Goal: Navigation & Orientation: Understand site structure

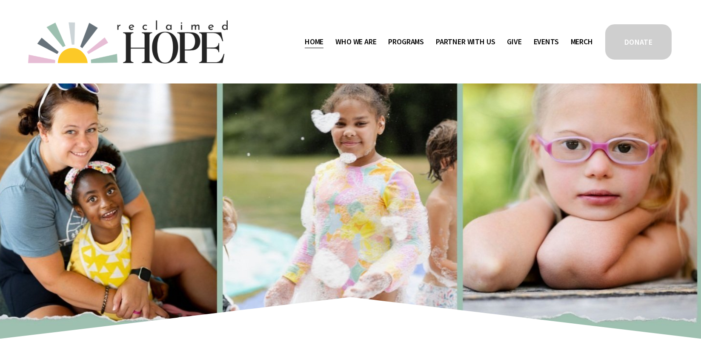
click at [0, 0] on span "Mission Partners" at bounding box center [0, 0] width 0 height 0
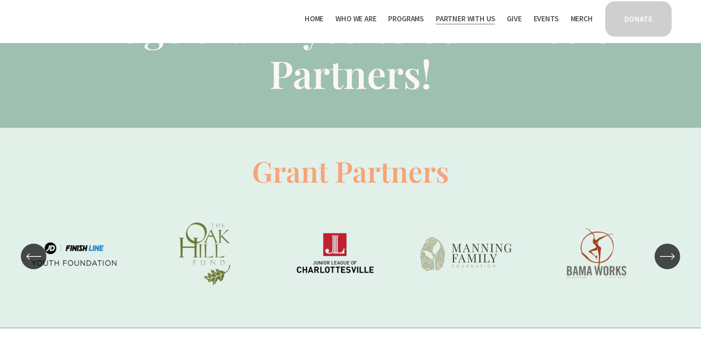
scroll to position [601, 0]
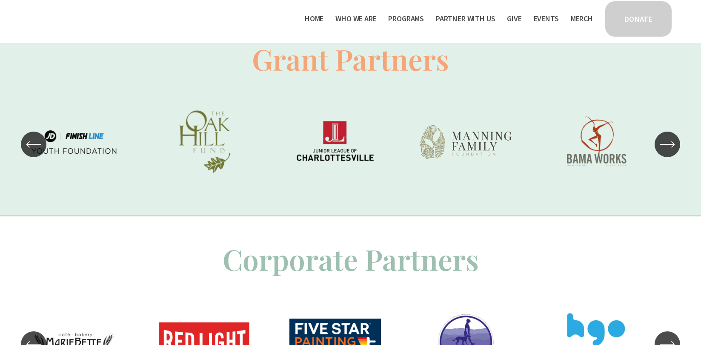
click at [668, 141] on icon "\a \a \a Next\a \a" at bounding box center [666, 144] width 15 height 15
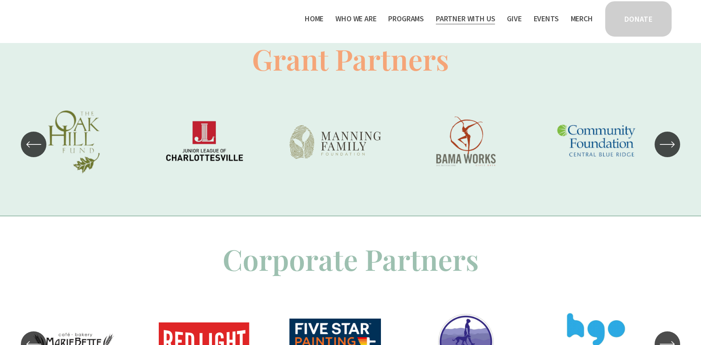
click at [668, 142] on icon "\a \a \a Next\a \a" at bounding box center [666, 144] width 15 height 15
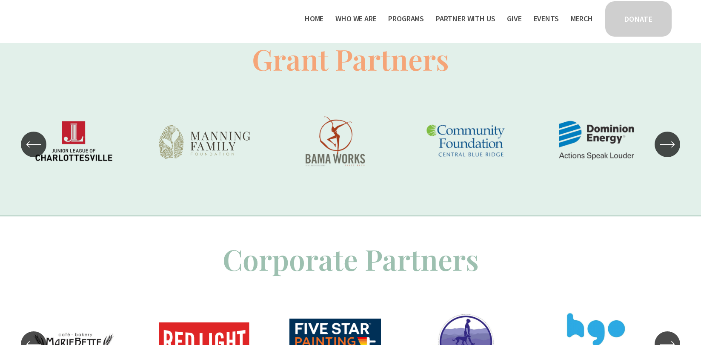
click at [669, 142] on icon "\a \a \a Next\a \a" at bounding box center [666, 144] width 15 height 15
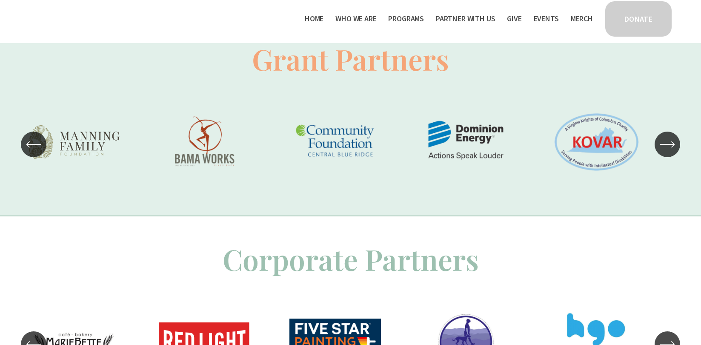
click at [667, 142] on icon "\a \a \a Next\a \a" at bounding box center [666, 144] width 15 height 15
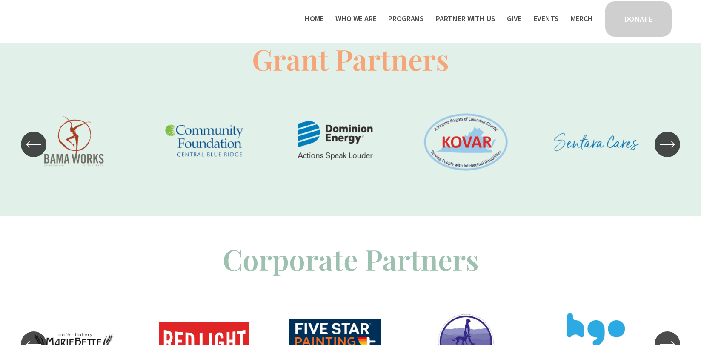
click at [668, 143] on icon "\a \a \a Next\a \a" at bounding box center [666, 144] width 15 height 15
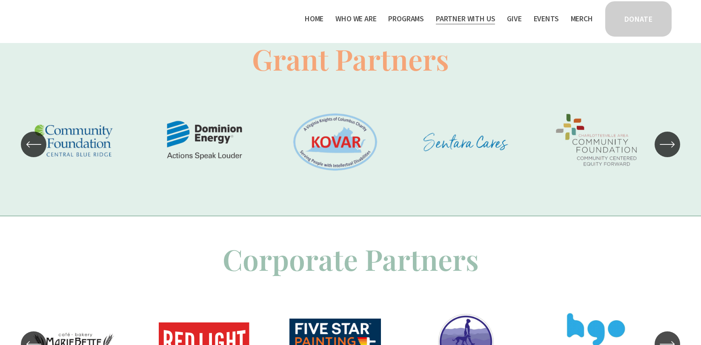
click at [668, 143] on icon "\a \a \a Next\a \a" at bounding box center [666, 144] width 15 height 15
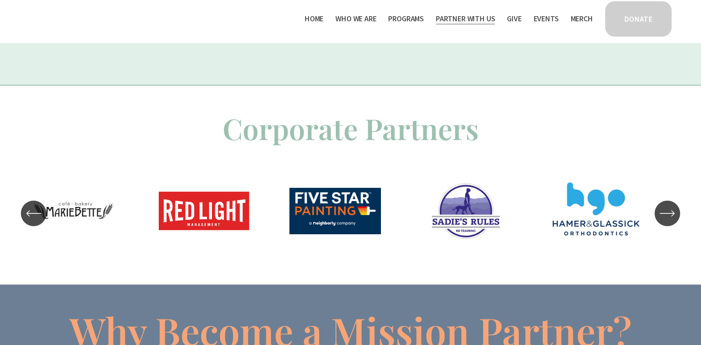
scroll to position [763, 0]
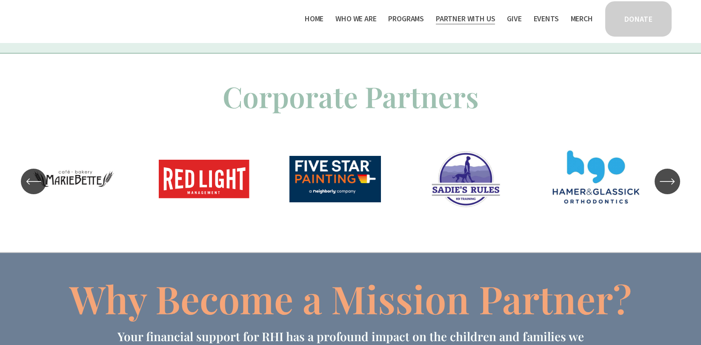
click at [672, 182] on icon "\a \a \a Next\a \a" at bounding box center [666, 181] width 15 height 15
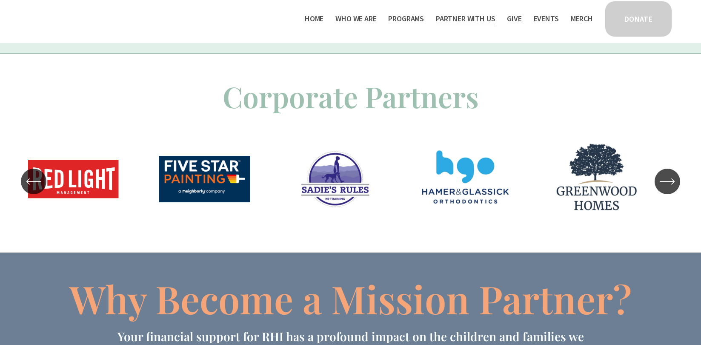
click at [672, 182] on icon "\a \a \a Next\a \a" at bounding box center [666, 181] width 15 height 15
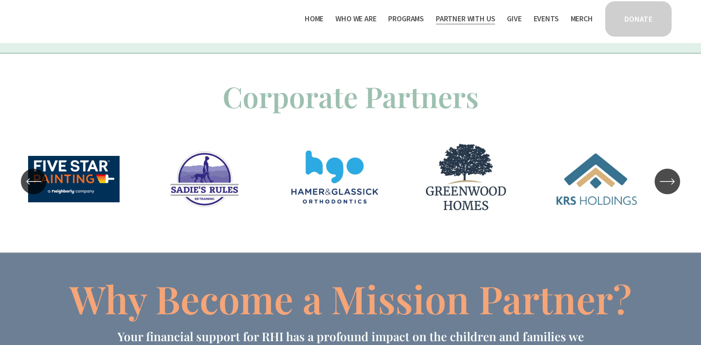
click at [672, 182] on icon "\a \a \a Next\a \a" at bounding box center [666, 181] width 15 height 15
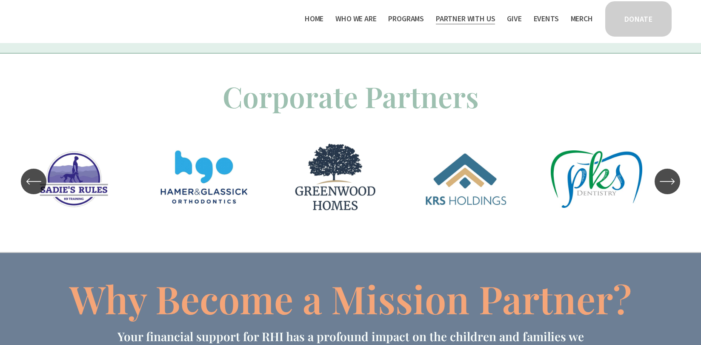
click at [672, 182] on icon "\a \a \a Next\a \a" at bounding box center [666, 181] width 15 height 15
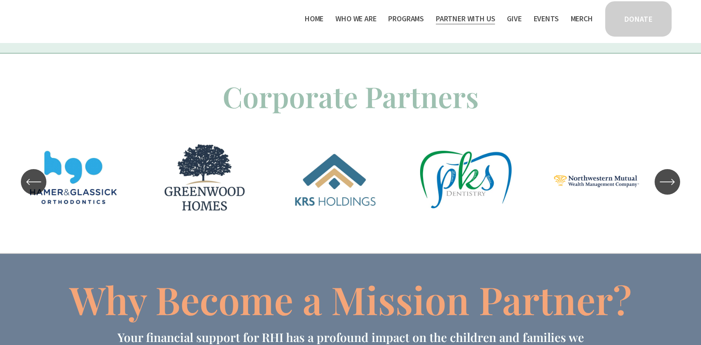
click at [672, 182] on icon "\a \a \a Next\a \a" at bounding box center [667, 182] width 14 height 0
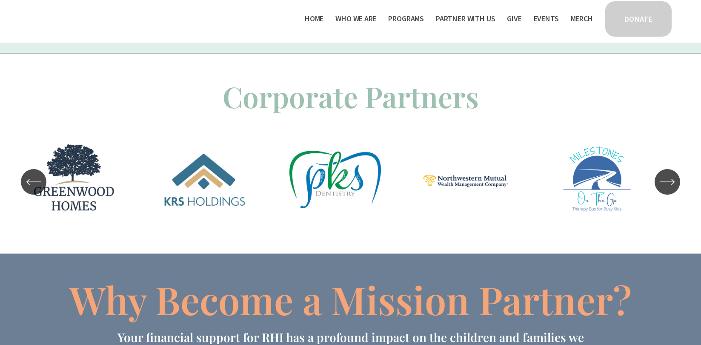
click at [672, 182] on icon "\a \a \a Next\a \a" at bounding box center [667, 182] width 14 height 0
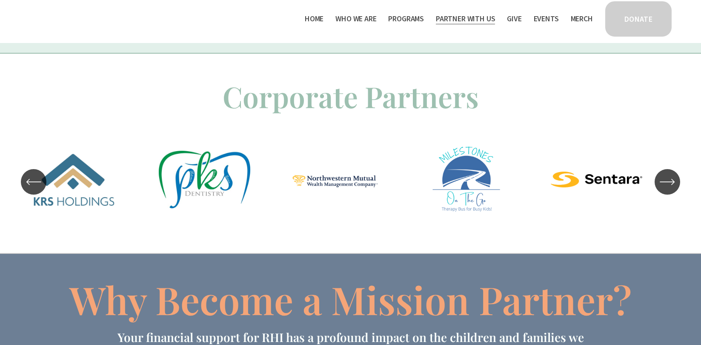
click at [672, 182] on icon "\a \a \a Next\a \a" at bounding box center [667, 182] width 14 height 0
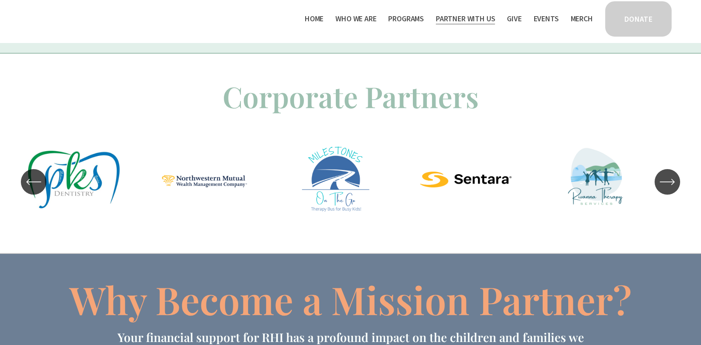
click at [671, 182] on icon "\a \a \a Next\a \a" at bounding box center [667, 182] width 14 height 0
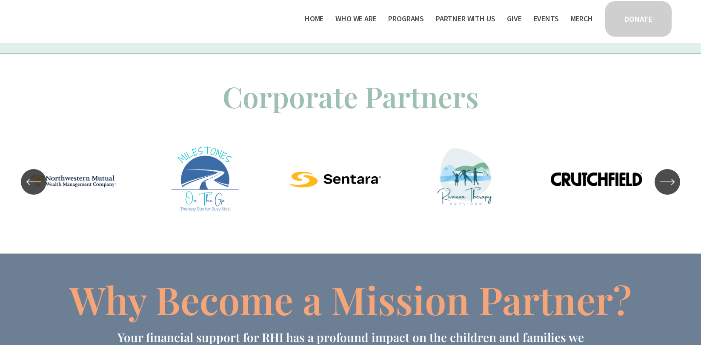
click at [671, 182] on icon "\a \a \a Next\a \a" at bounding box center [667, 182] width 14 height 0
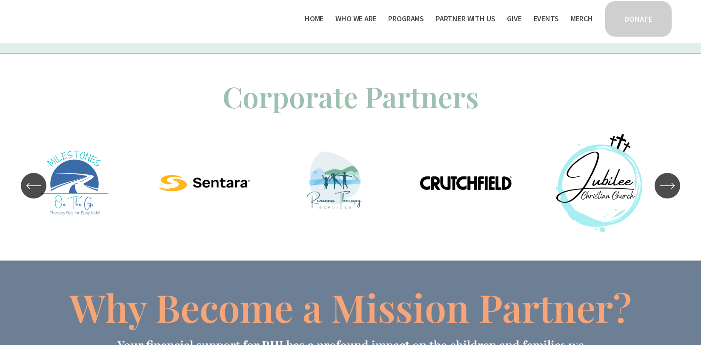
click at [671, 182] on icon "\a \a \a Next\a \a" at bounding box center [666, 185] width 15 height 15
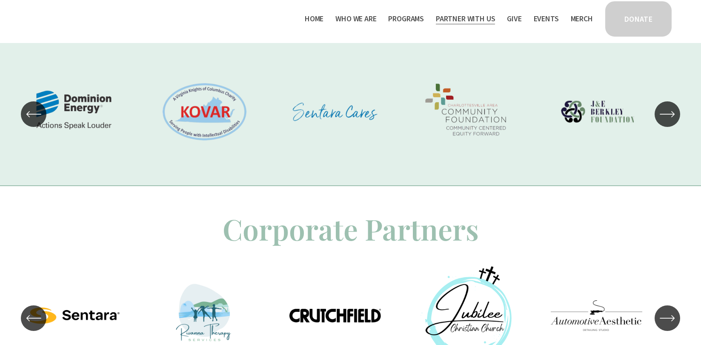
scroll to position [762, 0]
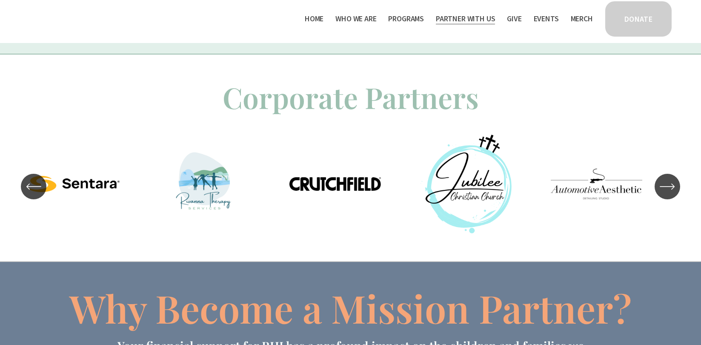
click at [670, 186] on icon "\a \a \a Next\a \a" at bounding box center [667, 186] width 14 height 0
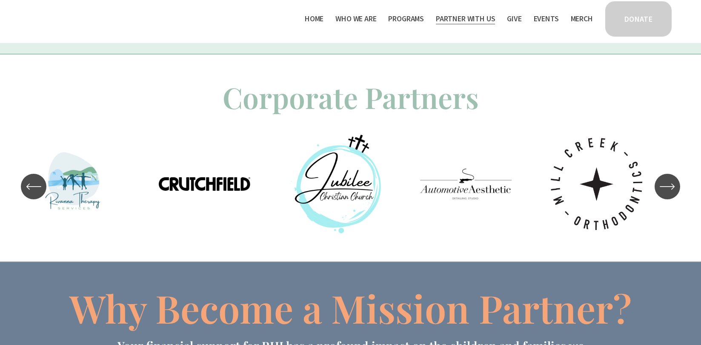
click at [669, 187] on icon "\a \a \a Next\a \a" at bounding box center [666, 186] width 15 height 15
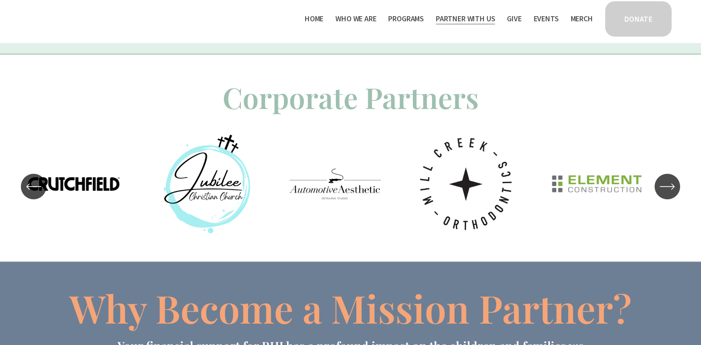
click at [669, 187] on icon "\a \a \a Next\a \a" at bounding box center [666, 186] width 15 height 15
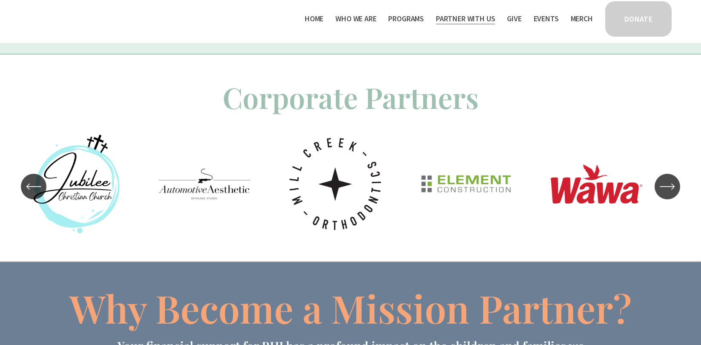
click at [670, 189] on icon "\a \a \a Next\a \a" at bounding box center [666, 186] width 15 height 15
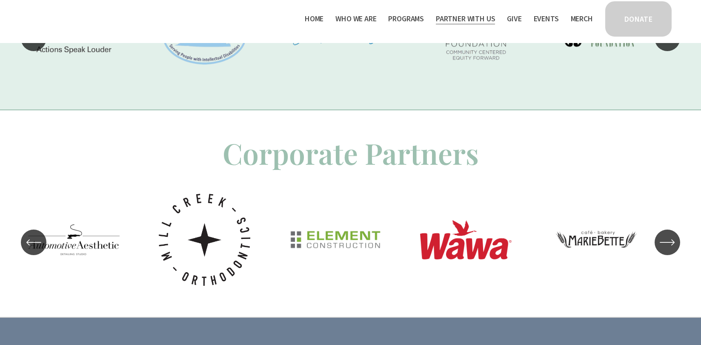
scroll to position [707, 0]
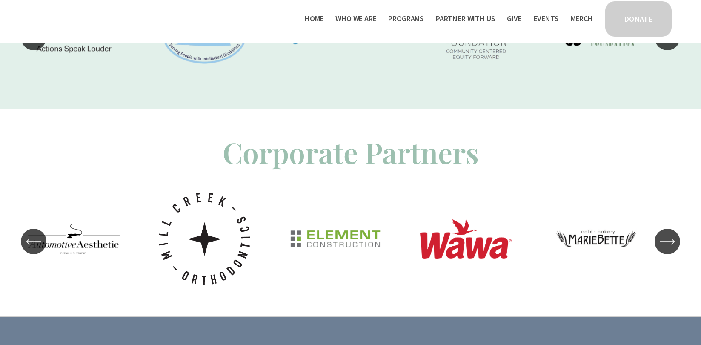
click at [677, 243] on div "\a \a \a Next\a \a" at bounding box center [667, 241] width 26 height 26
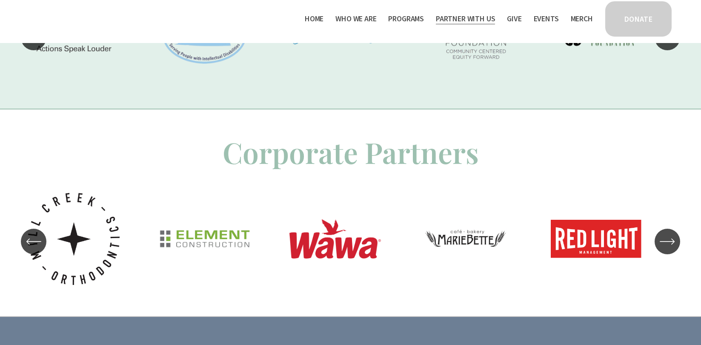
click at [677, 243] on div "\a \a \a Next\a \a" at bounding box center [667, 241] width 26 height 26
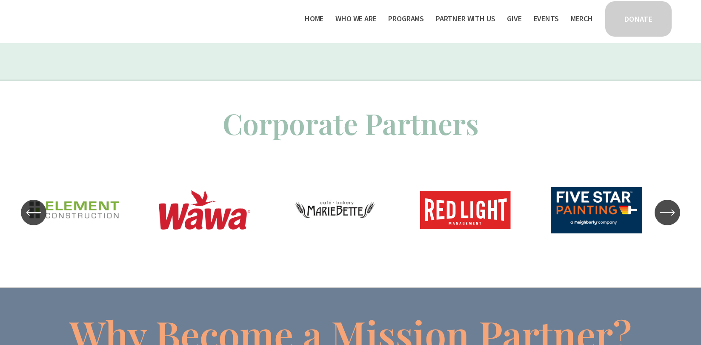
scroll to position [737, 0]
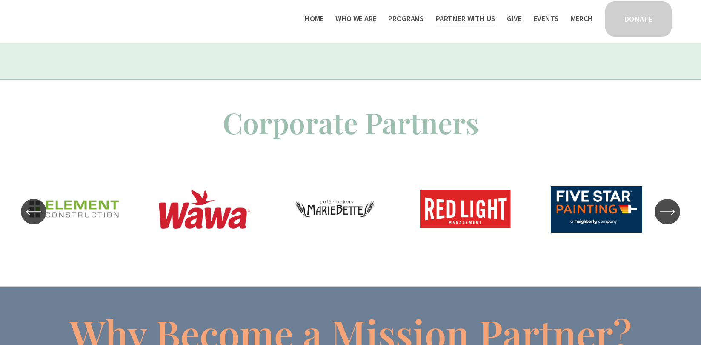
click at [672, 211] on icon "\a \a \a Next\a \a" at bounding box center [667, 211] width 14 height 0
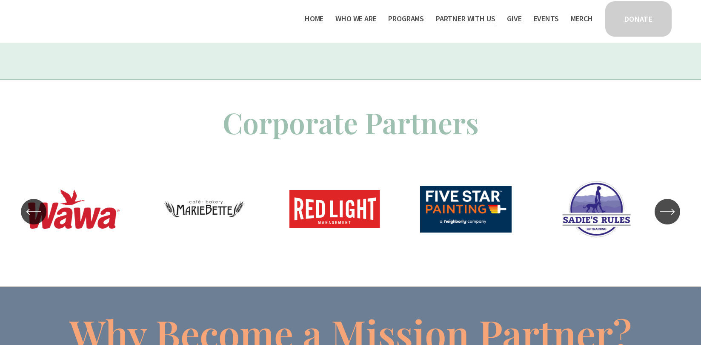
click at [671, 211] on icon "\a \a \a Next\a \a" at bounding box center [667, 211] width 14 height 0
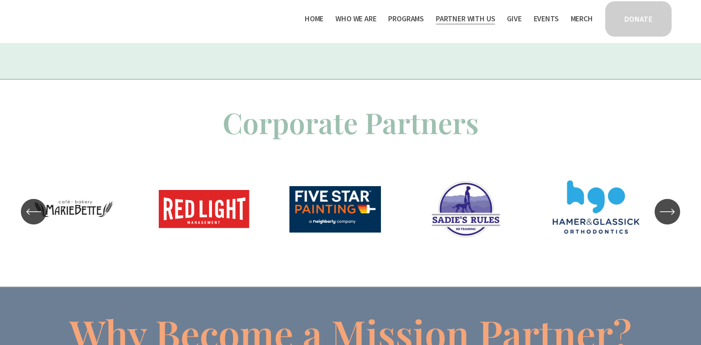
click at [671, 211] on icon "\a \a \a Next\a \a" at bounding box center [667, 211] width 14 height 0
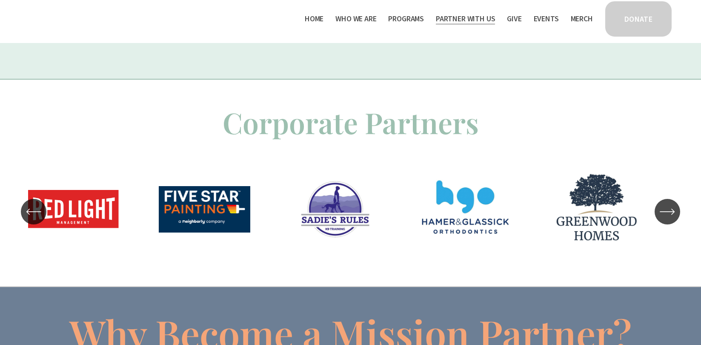
click at [671, 211] on icon "\a \a \a Next\a \a" at bounding box center [667, 211] width 14 height 0
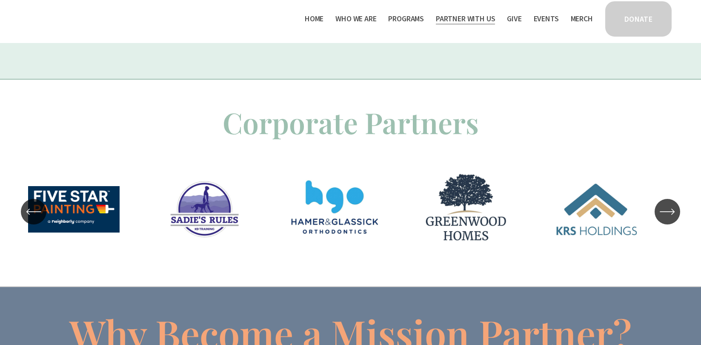
click at [671, 211] on icon "\a \a \a Next\a \a" at bounding box center [667, 211] width 14 height 0
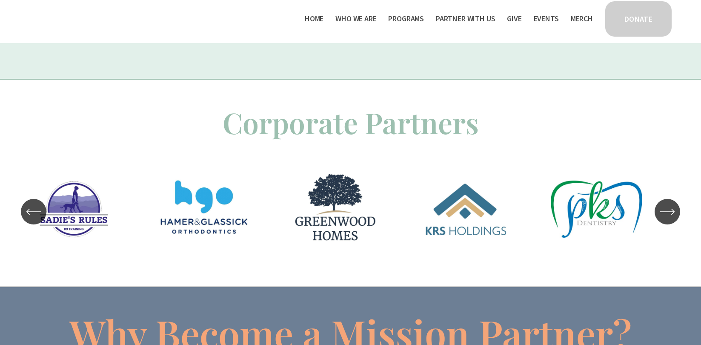
click at [671, 211] on icon "\a \a \a Next\a \a" at bounding box center [667, 211] width 14 height 0
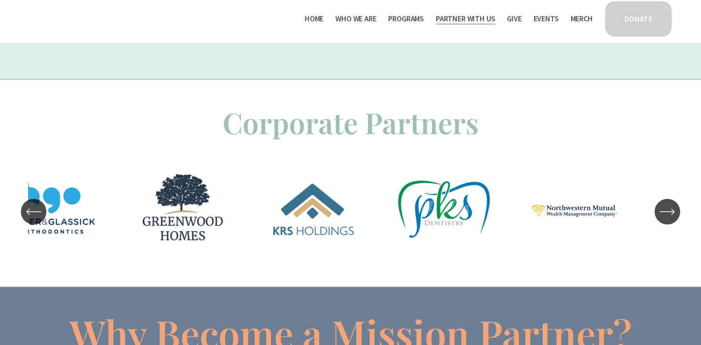
click at [671, 211] on icon "\a \a \a Next\a \a" at bounding box center [667, 211] width 14 height 0
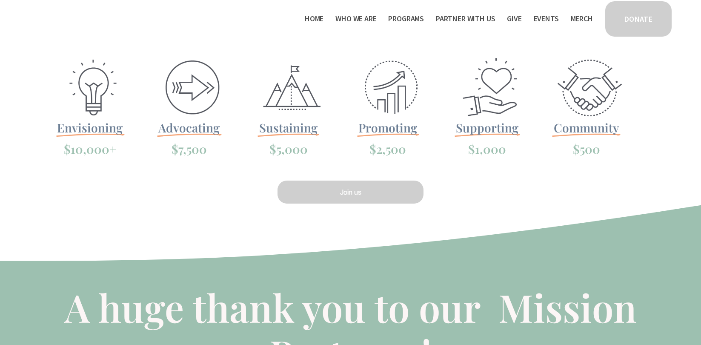
scroll to position [0, 0]
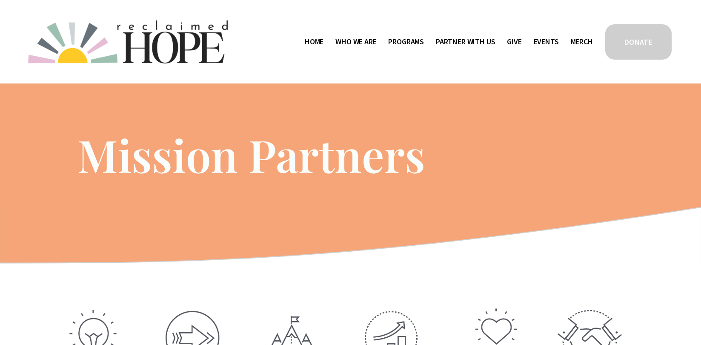
click at [185, 22] on img at bounding box center [128, 41] width 200 height 43
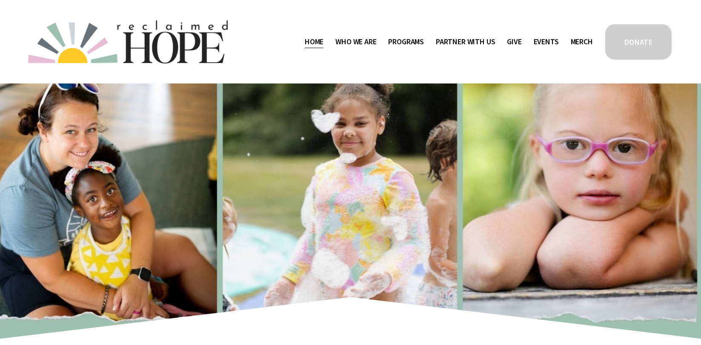
click at [360, 42] on span "Who We Are" at bounding box center [355, 42] width 41 height 12
click at [0, 0] on span "Staff & Board" at bounding box center [0, 0] width 0 height 0
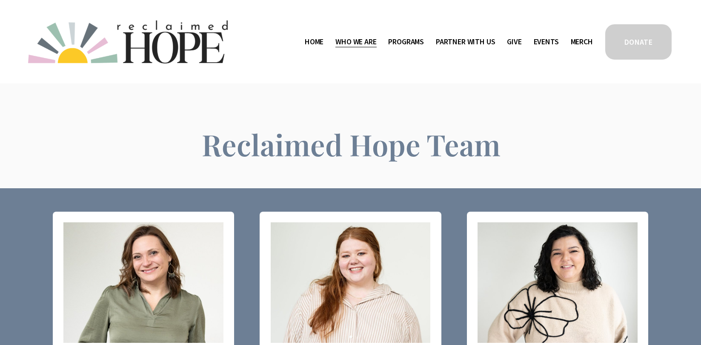
click at [0, 0] on span "Camp Hope" at bounding box center [0, 0] width 0 height 0
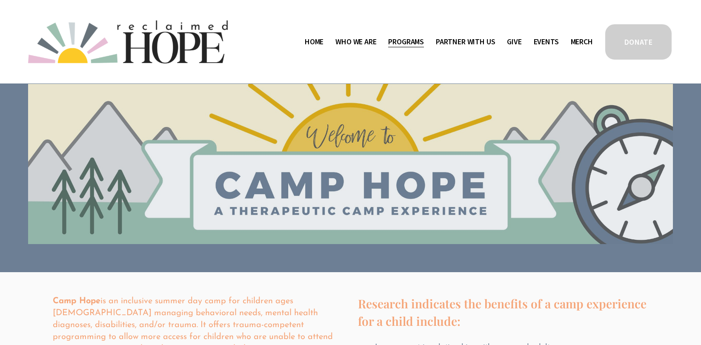
click at [0, 0] on span "Work With Us" at bounding box center [0, 0] width 0 height 0
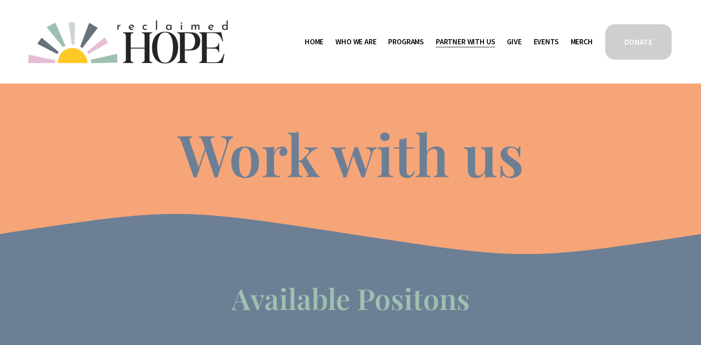
click at [509, 41] on link "Give" at bounding box center [514, 42] width 14 height 14
